Goal: Information Seeking & Learning: Learn about a topic

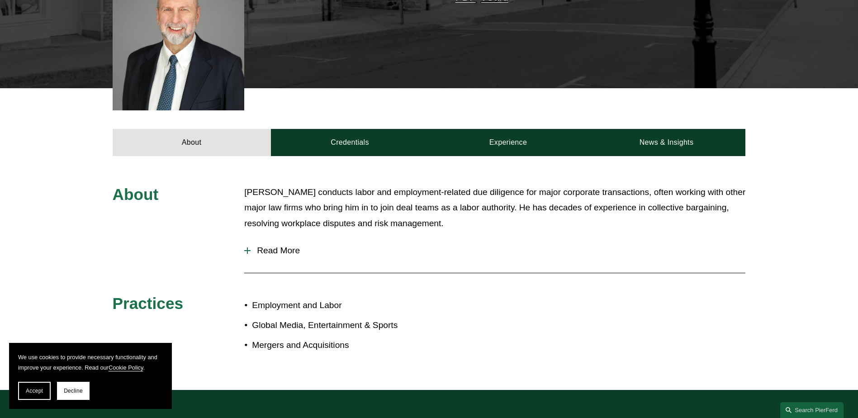
scroll to position [317, 0]
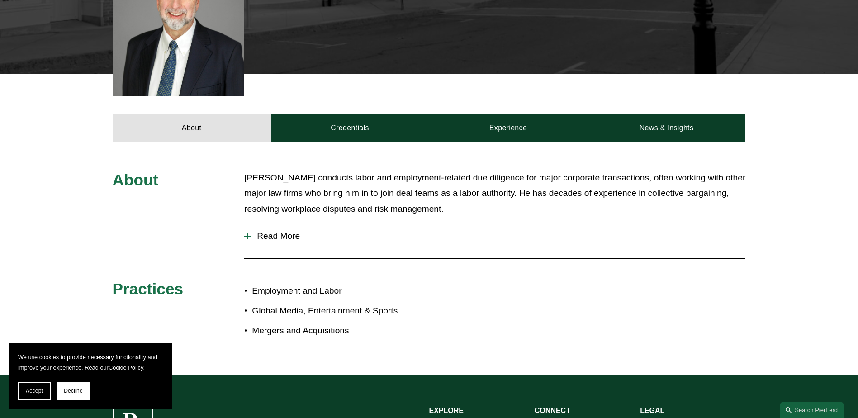
click at [268, 231] on span "Read More" at bounding box center [498, 236] width 495 height 10
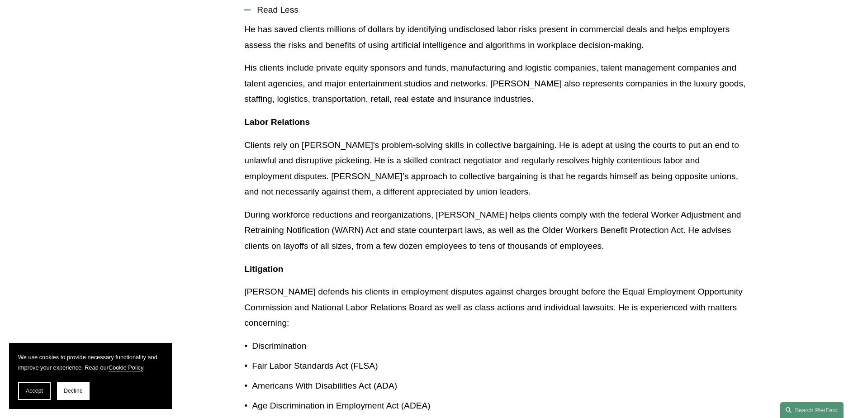
scroll to position [588, 0]
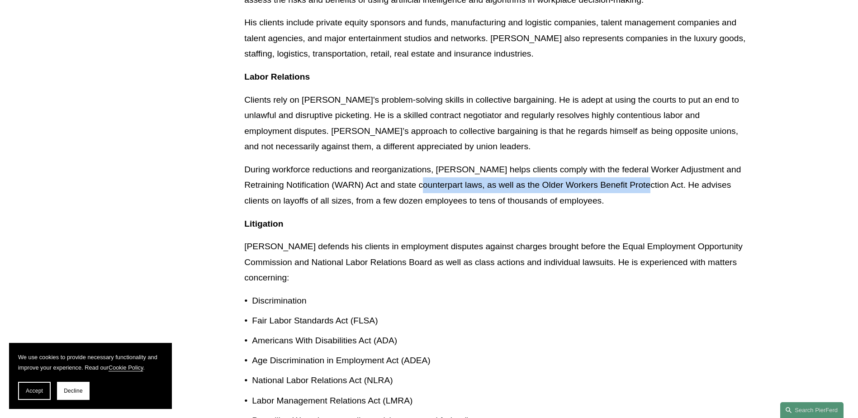
drag, startPoint x: 417, startPoint y: 170, endPoint x: 638, endPoint y: 167, distance: 221.7
click at [638, 167] on p "During workforce reductions and reorganizations, Jerry helps clients comply wit…" at bounding box center [494, 185] width 501 height 47
click at [422, 167] on p "During workforce reductions and reorganizations, Jerry helps clients comply wit…" at bounding box center [494, 185] width 501 height 47
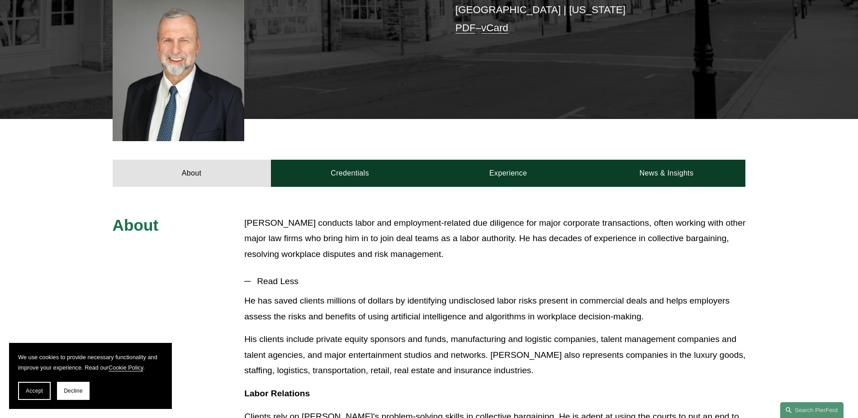
scroll to position [0, 0]
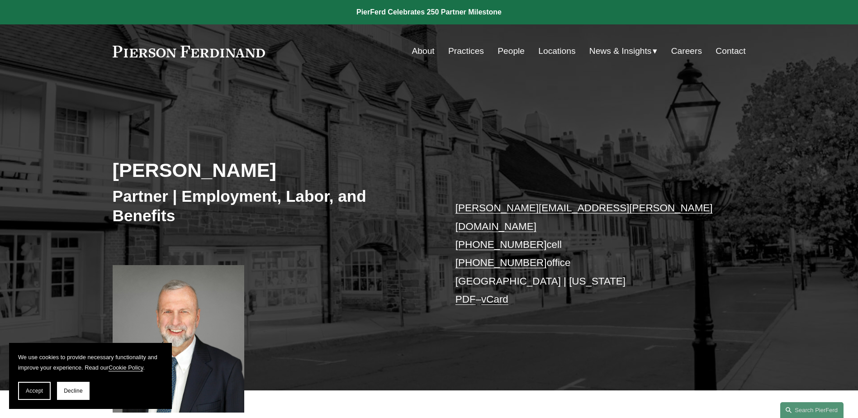
click at [476, 50] on link "Practices" at bounding box center [466, 51] width 36 height 17
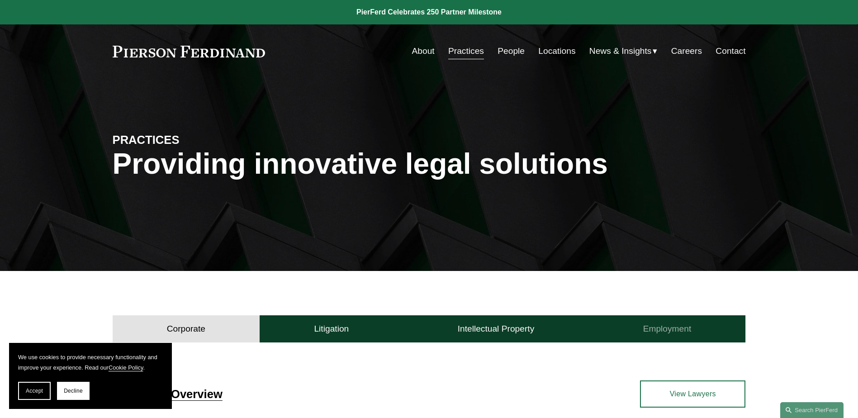
click at [662, 328] on h4 "Employment" at bounding box center [667, 328] width 48 height 11
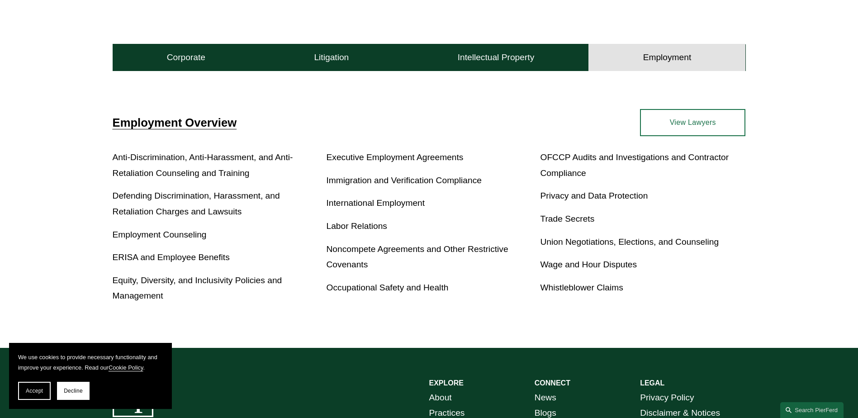
scroll to position [90, 0]
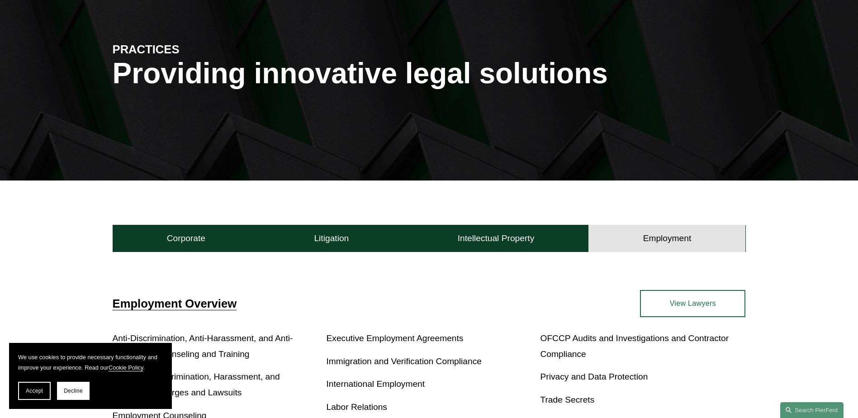
click at [694, 303] on link "View Lawyers" at bounding box center [692, 303] width 105 height 27
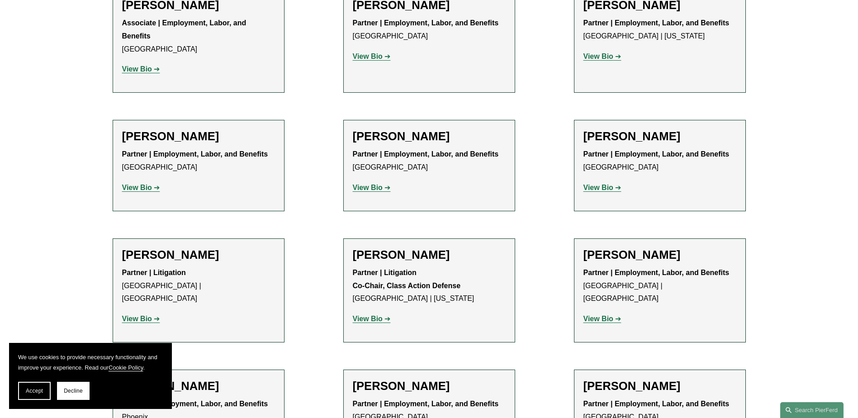
scroll to position [1086, 0]
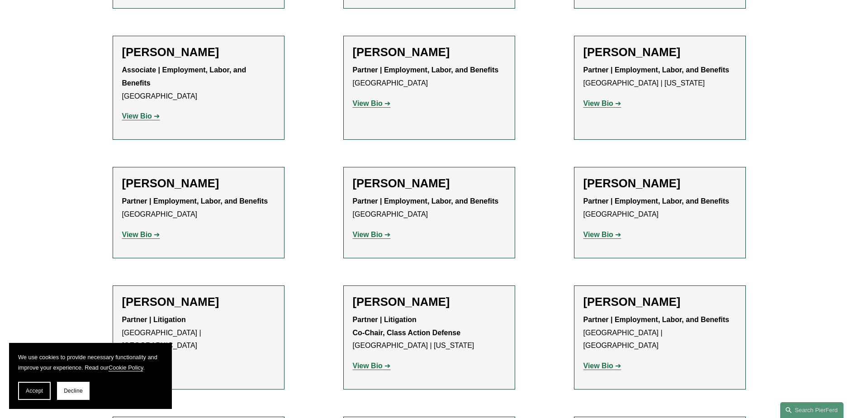
click at [596, 231] on strong "View Bio" at bounding box center [599, 235] width 30 height 8
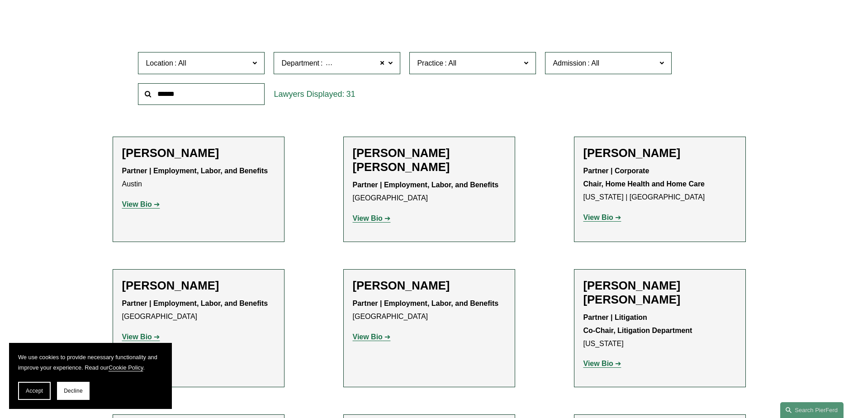
scroll to position [271, 0]
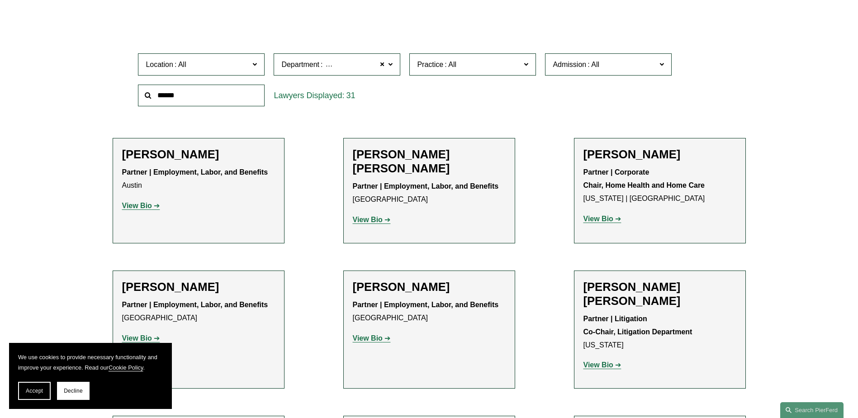
click at [156, 157] on h2 "[PERSON_NAME]" at bounding box center [198, 154] width 153 height 14
click at [144, 204] on strong "View Bio" at bounding box center [137, 206] width 30 height 8
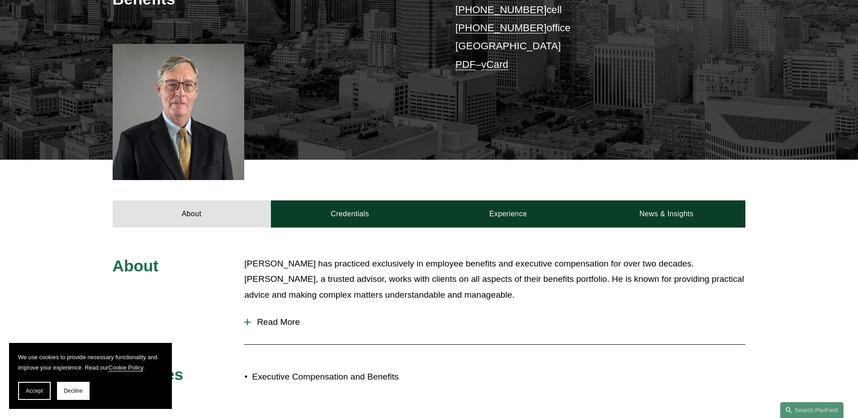
scroll to position [271, 0]
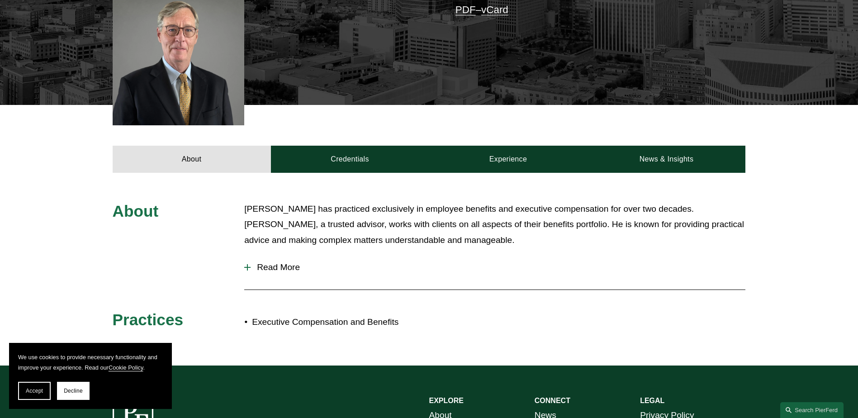
click at [276, 265] on span "Read More" at bounding box center [498, 267] width 495 height 10
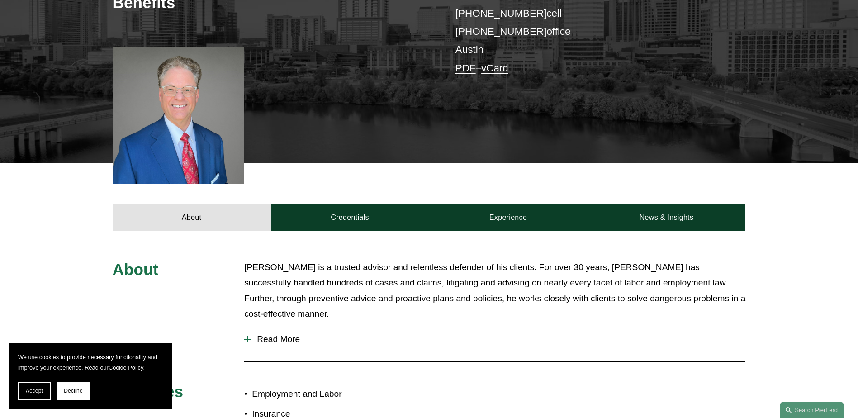
scroll to position [226, 0]
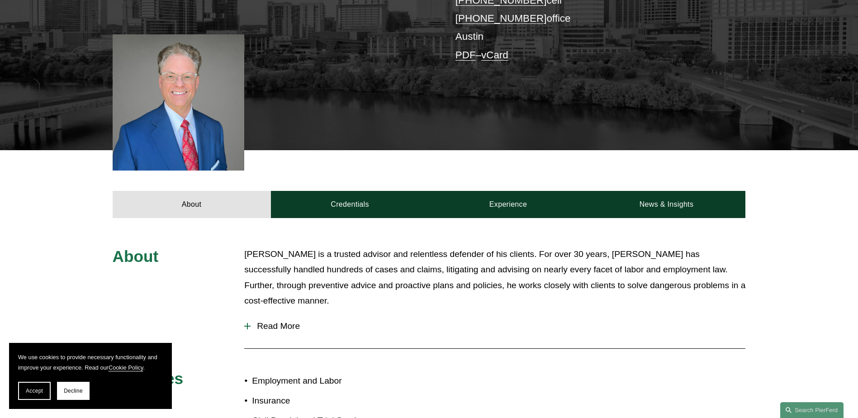
click at [392, 264] on p "[PERSON_NAME] is a trusted advisor and relentless defender of his clients. For …" at bounding box center [494, 278] width 501 height 62
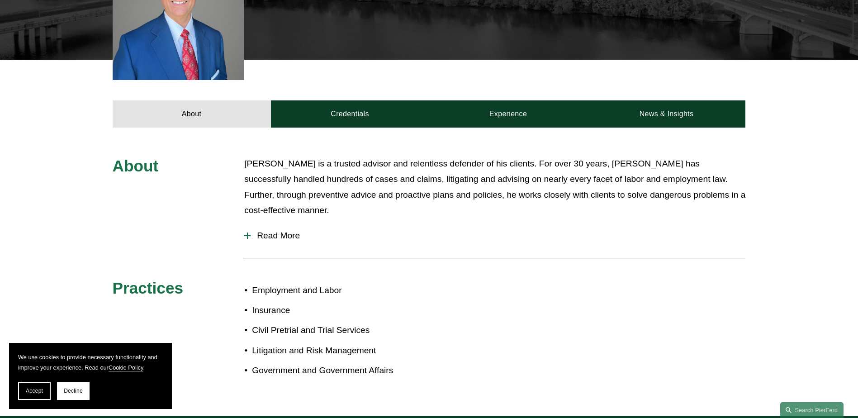
scroll to position [362, 0]
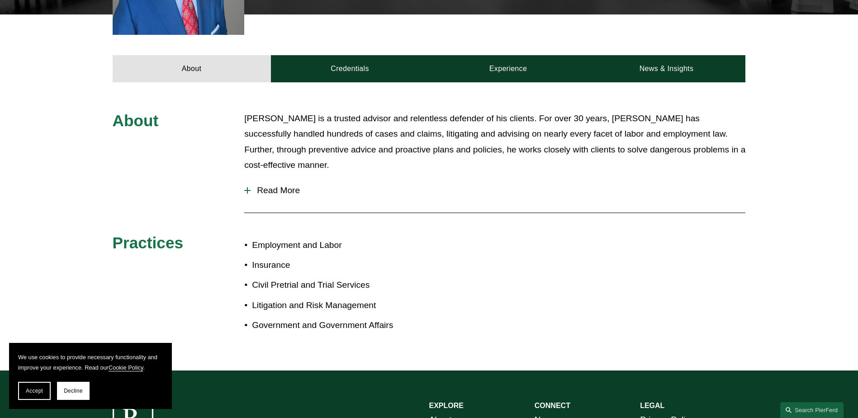
click at [296, 190] on span "Read More" at bounding box center [498, 190] width 495 height 10
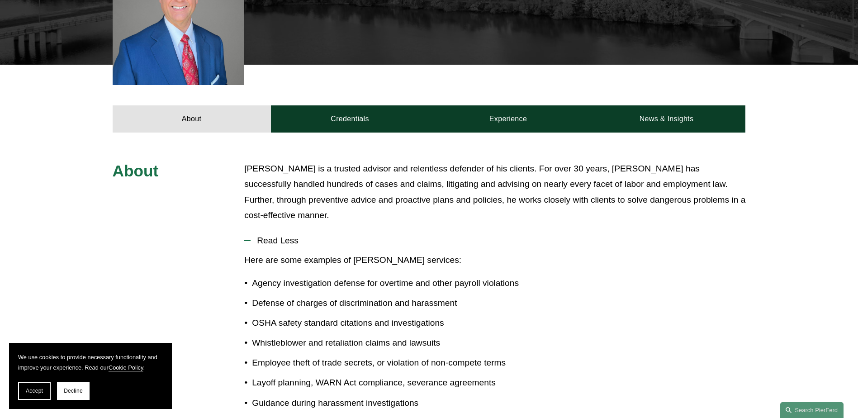
scroll to position [271, 0]
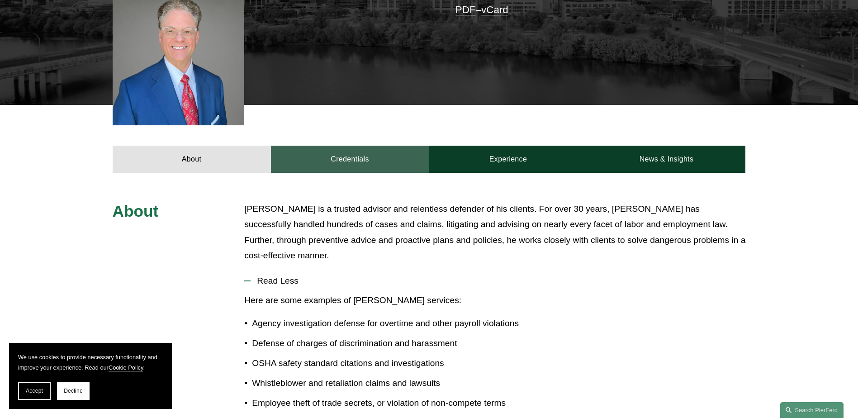
click at [349, 154] on link "Credentials" at bounding box center [350, 159] width 158 height 27
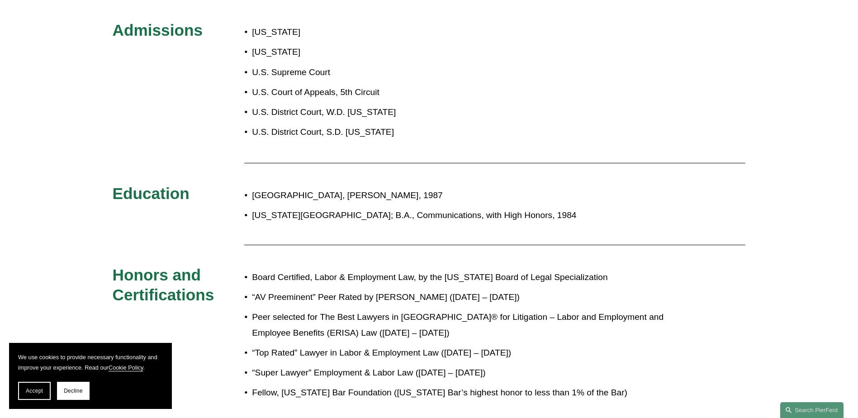
scroll to position [498, 0]
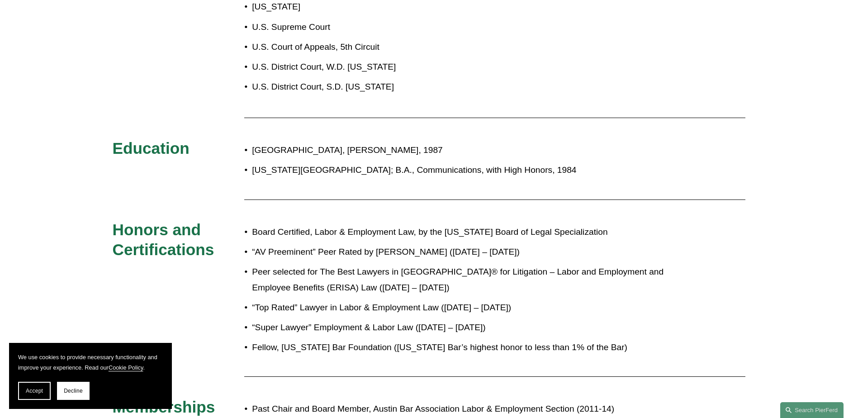
click at [479, 326] on p "“Super Lawyer” Employment & Labor Law ([DATE] – [DATE])" at bounding box center [459, 328] width 414 height 16
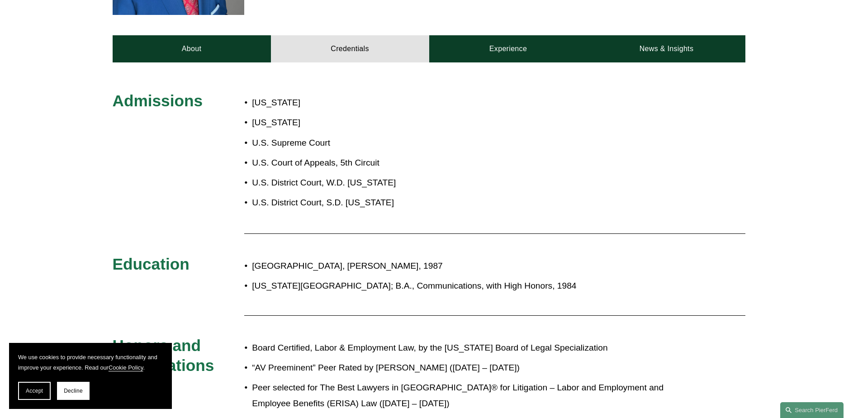
scroll to position [362, 0]
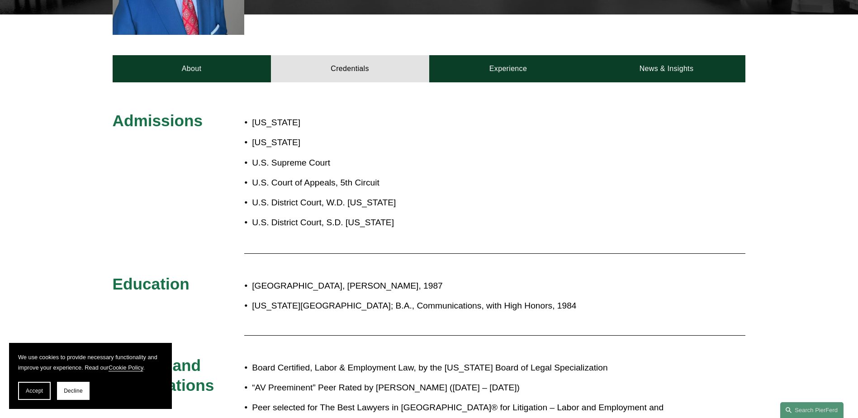
click at [507, 50] on div "About Credentials Experience News & Insights" at bounding box center [429, 48] width 858 height 68
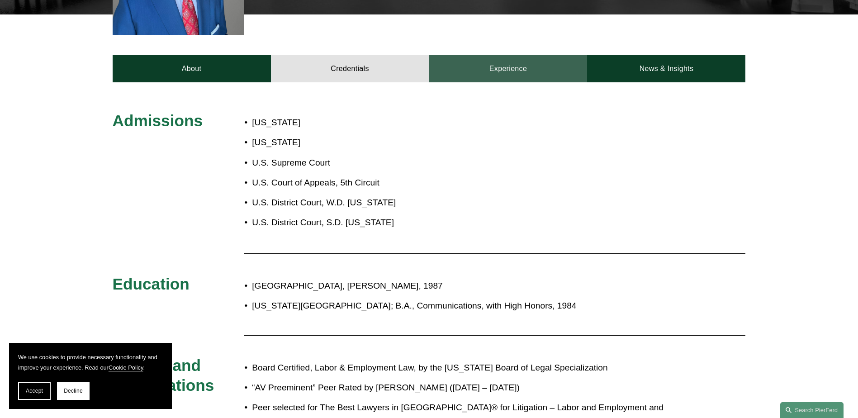
click at [507, 68] on link "Experience" at bounding box center [508, 68] width 158 height 27
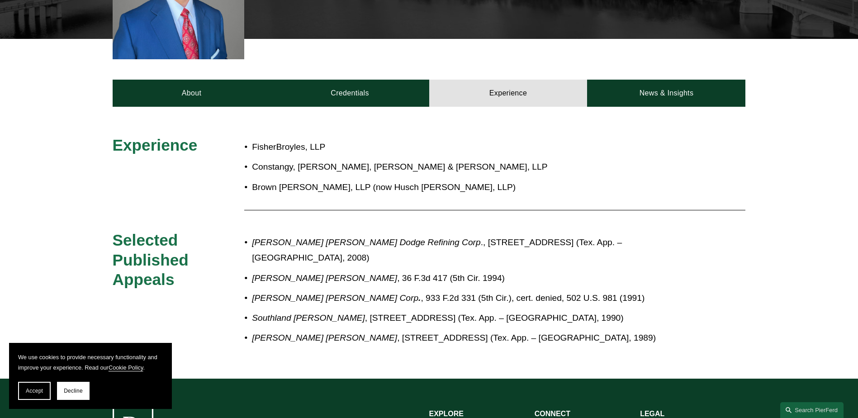
scroll to position [317, 0]
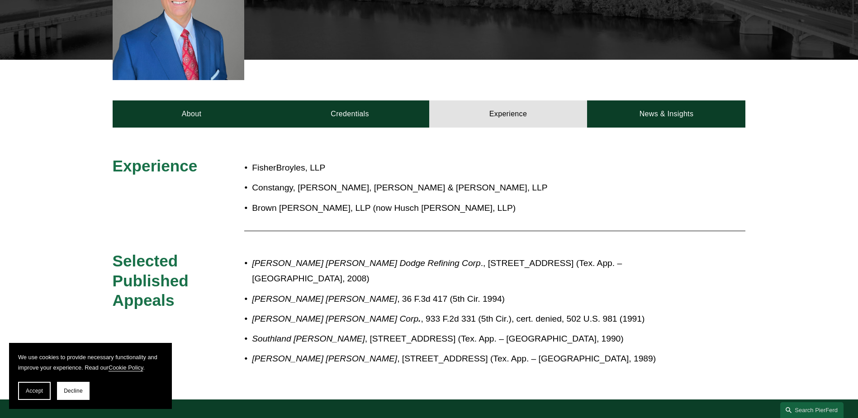
click at [282, 207] on p "Brown [PERSON_NAME], LLP (now Husch [PERSON_NAME], LLP)" at bounding box center [459, 208] width 414 height 16
click at [288, 166] on p "FisherBroyles, LLP" at bounding box center [459, 168] width 414 height 16
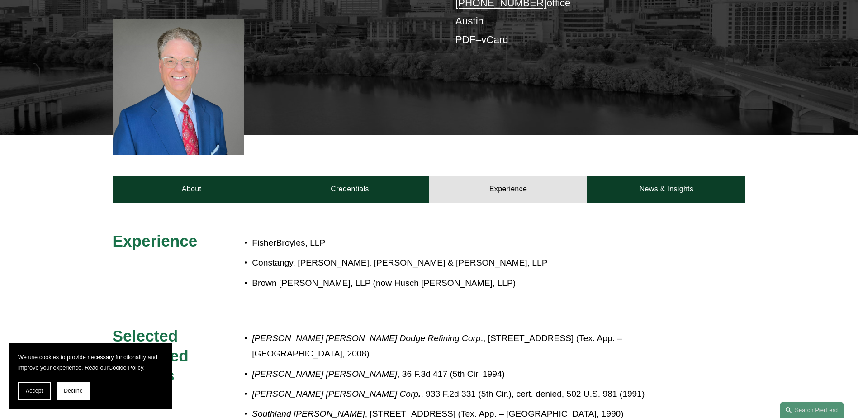
scroll to position [226, 0]
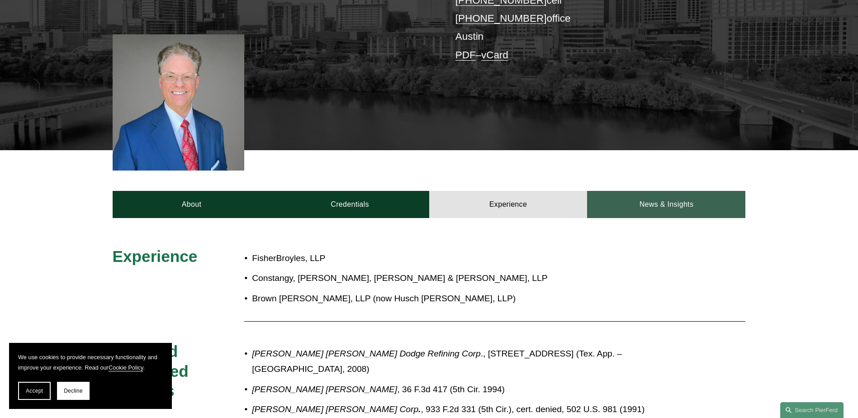
click at [629, 206] on link "News & Insights" at bounding box center [666, 204] width 158 height 27
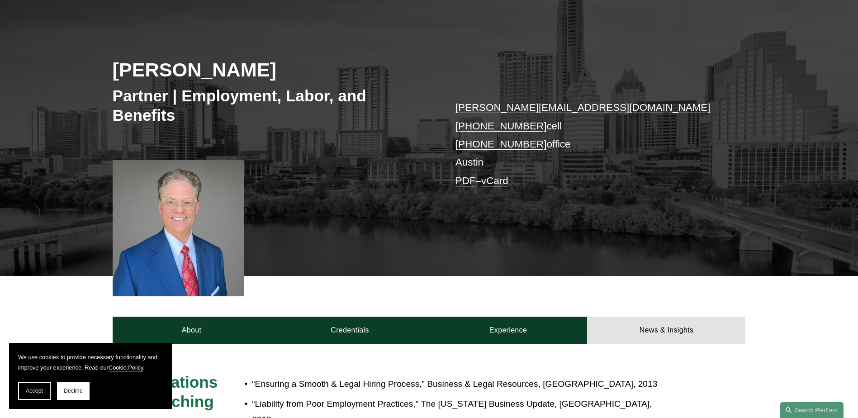
scroll to position [90, 0]
